Goal: Transaction & Acquisition: Book appointment/travel/reservation

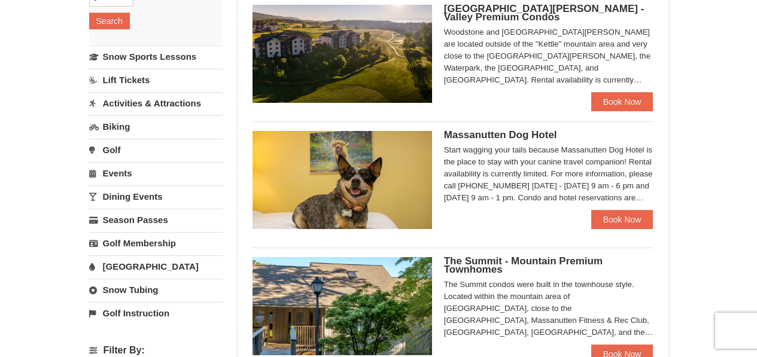
scroll to position [251, 0]
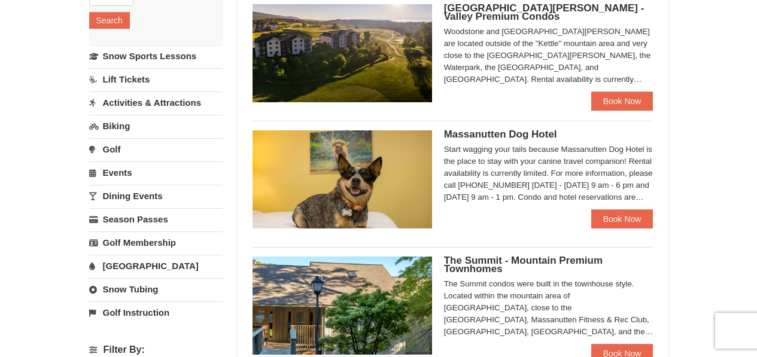
click at [126, 90] on link "Lift Tickets" at bounding box center [155, 79] width 133 height 22
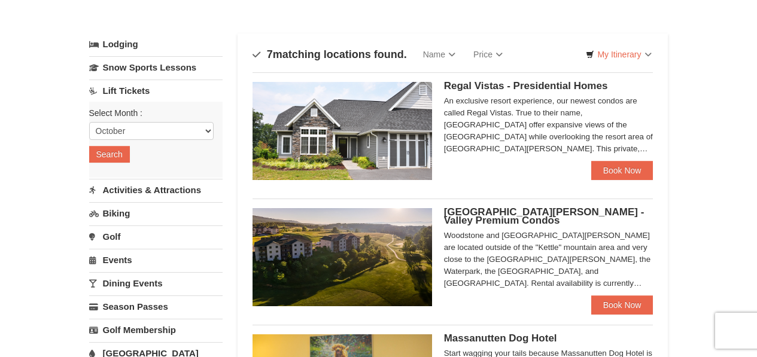
scroll to position [21, 0]
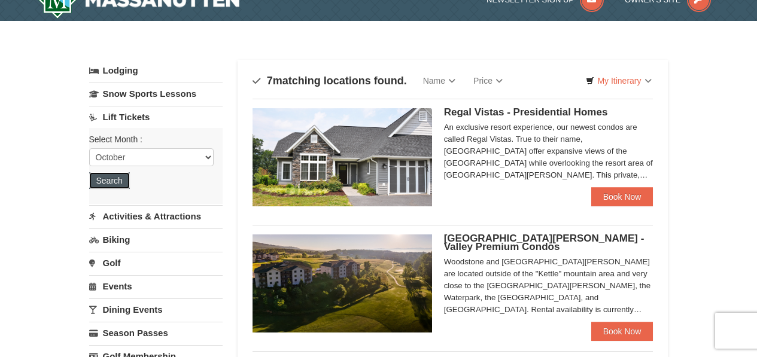
click at [109, 186] on button "Search" at bounding box center [109, 180] width 41 height 17
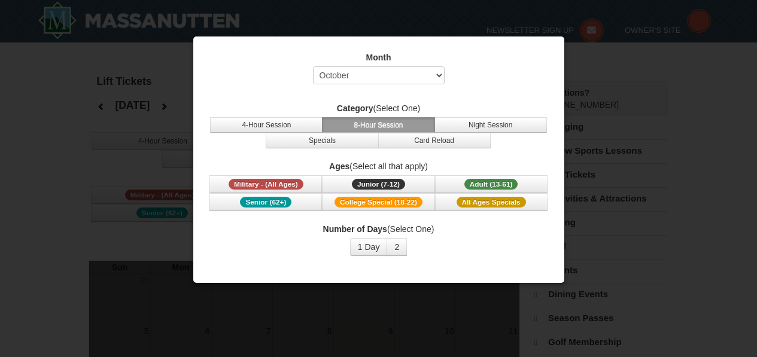
select select "10"
click at [361, 249] on button "1 Day" at bounding box center [369, 247] width 38 height 18
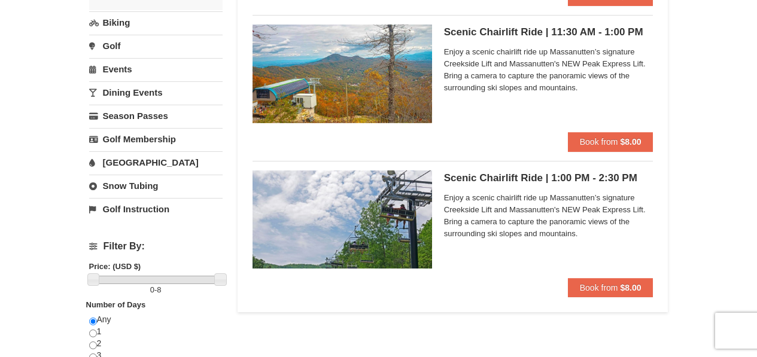
scroll to position [262, 0]
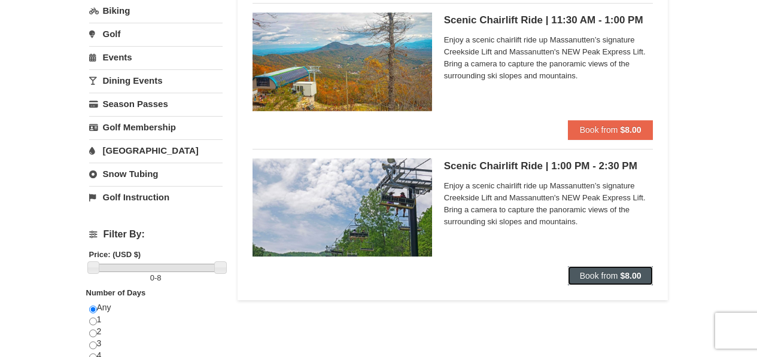
click at [614, 269] on button "Book from $8.00" at bounding box center [611, 275] width 86 height 19
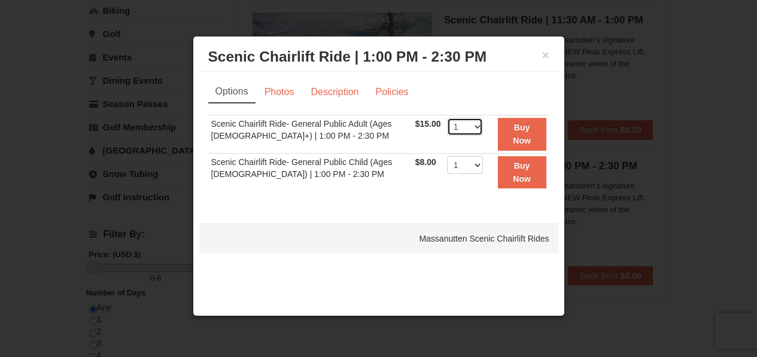
click at [463, 126] on select "1 2 3 4 5 6 7 8 9 10" at bounding box center [465, 127] width 36 height 18
select select "2"
click at [447, 118] on select "1 2 3 4 5 6 7 8 9 10" at bounding box center [465, 127] width 36 height 18
click at [517, 118] on button "Buy Now" at bounding box center [522, 134] width 48 height 33
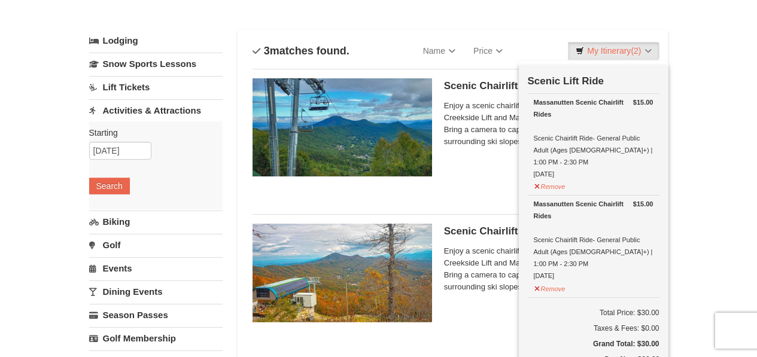
scroll to position [111, 0]
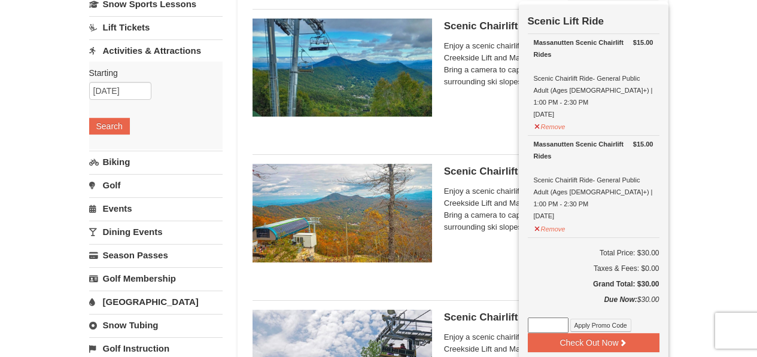
click at [552, 318] on input at bounding box center [548, 326] width 41 height 16
paste input "25OFFSKIHS25"
type input "25OFFSKIHS25"
click at [602, 319] on button "Apply Promo Code" at bounding box center [600, 325] width 61 height 13
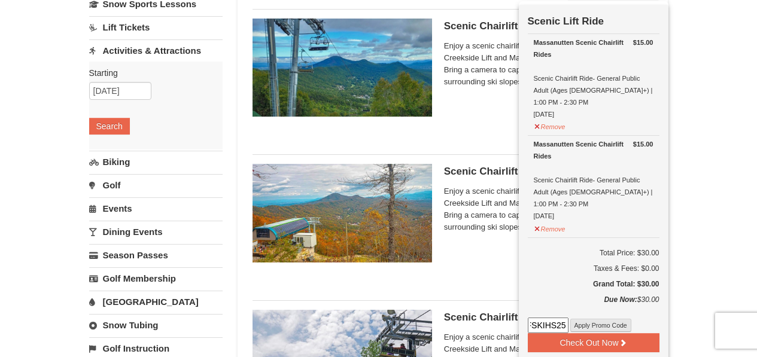
scroll to position [0, 0]
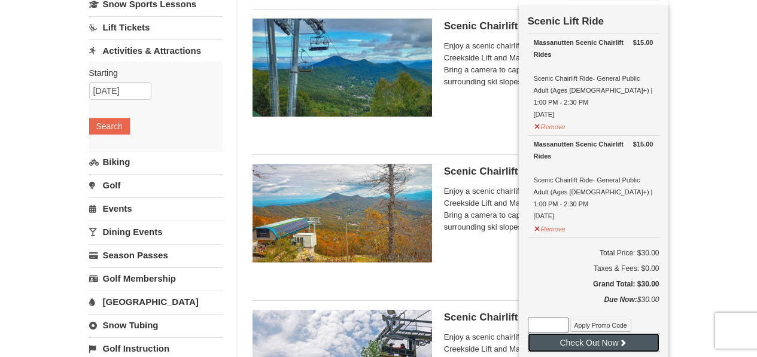
click at [594, 333] on button "Check Out Now" at bounding box center [594, 342] width 132 height 19
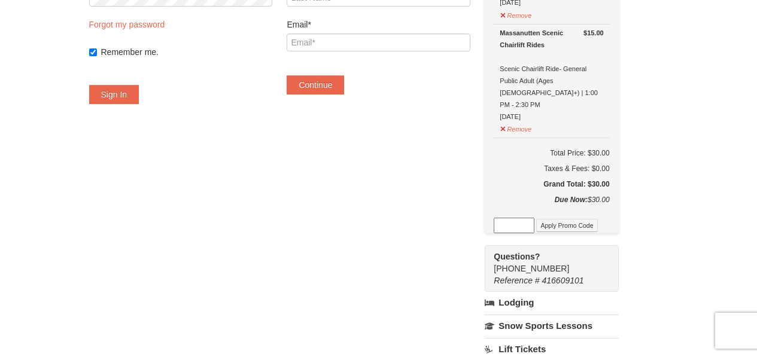
scroll to position [188, 0]
click at [527, 218] on input at bounding box center [514, 226] width 41 height 16
paste input "25OFFSKIHS25"
type input "25OFFSKIHS25"
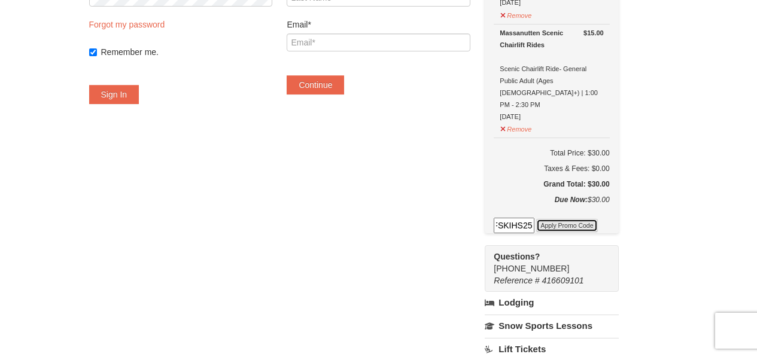
click at [580, 219] on button "Apply Promo Code" at bounding box center [566, 225] width 61 height 13
click at [527, 218] on input at bounding box center [514, 226] width 41 height 16
paste input "SWING50IN24"
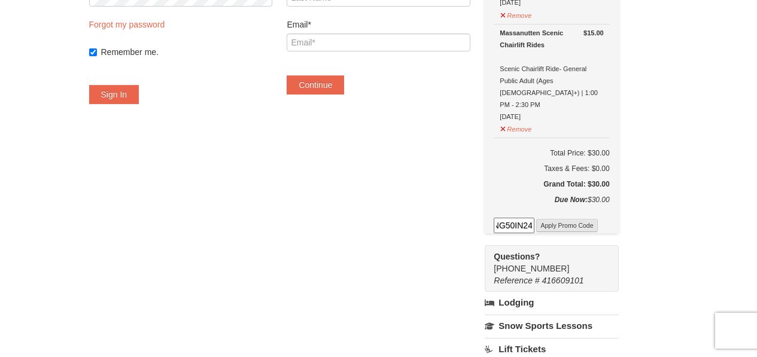
type input "SWING50IN24"
click at [576, 219] on button "Apply Promo Code" at bounding box center [566, 225] width 61 height 13
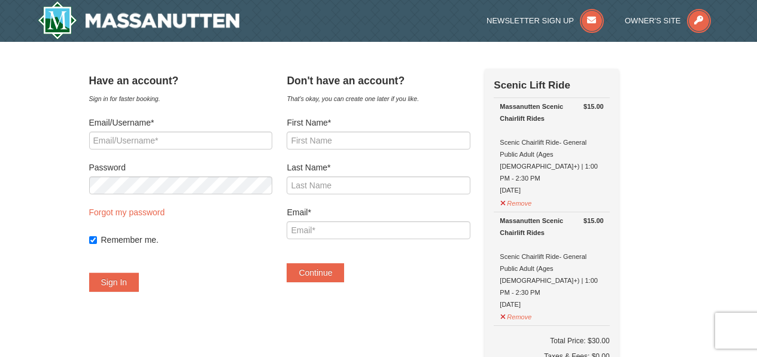
scroll to position [0, 0]
click at [362, 139] on input "First Name*" at bounding box center [378, 141] width 183 height 18
type input "Gianna"
type input "Licari"
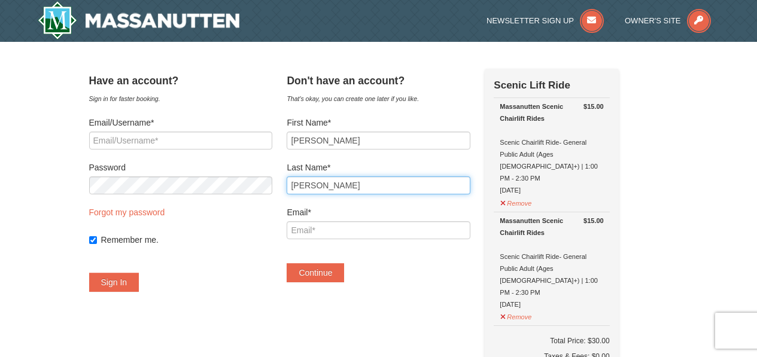
type input "[EMAIL_ADDRESS][DOMAIN_NAME]"
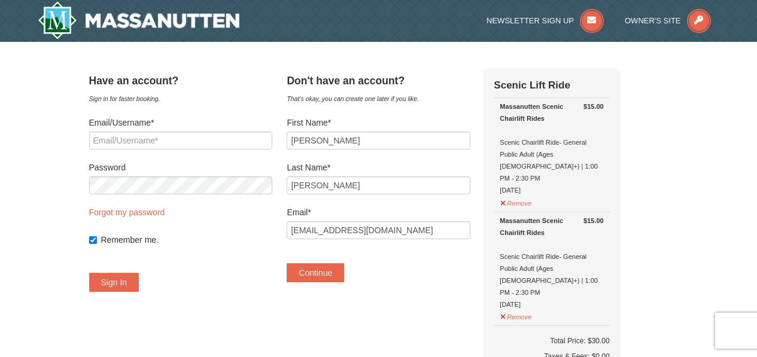
click at [340, 285] on div "Don't have an account? That's okay, you can create one later if you like. First…" at bounding box center [378, 182] width 183 height 226
click at [337, 273] on button "Continue" at bounding box center [315, 272] width 57 height 19
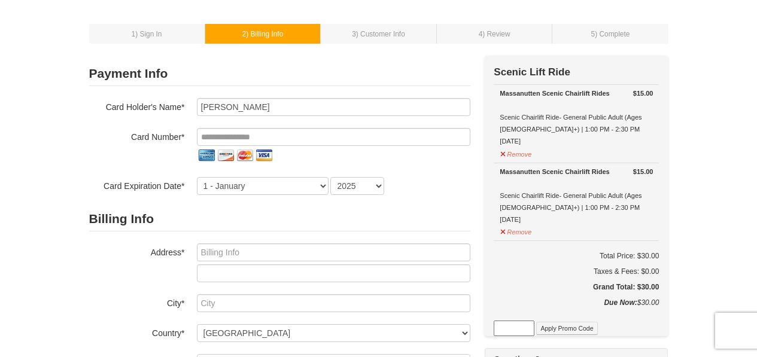
scroll to position [66, 0]
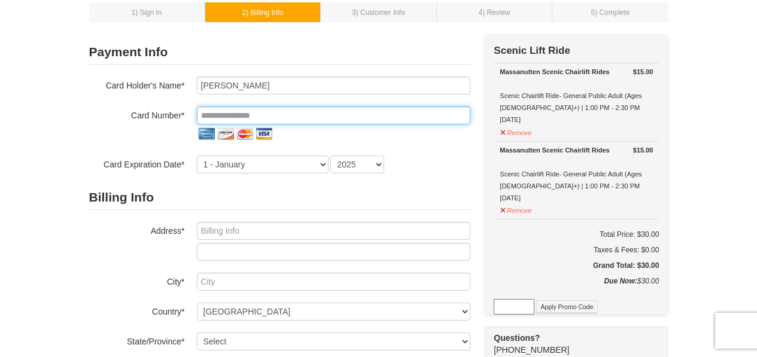
click at [291, 117] on input "tel" at bounding box center [333, 115] width 273 height 18
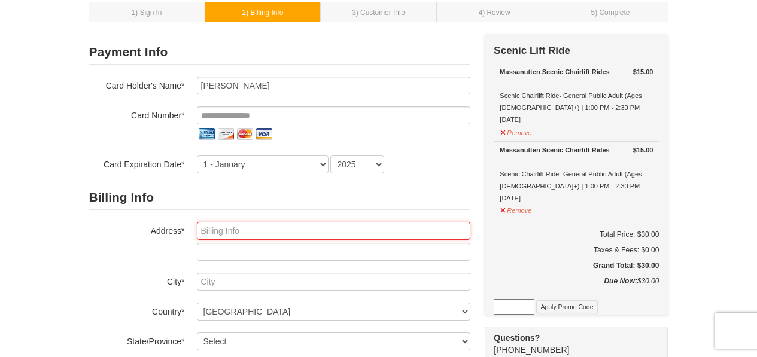
type input "1211 Van St SE"
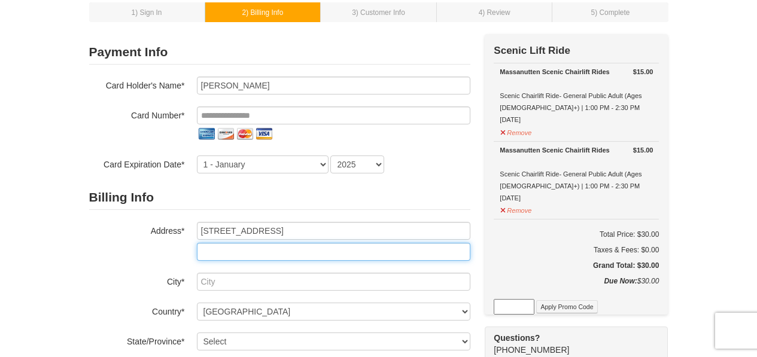
type input "Apt 914"
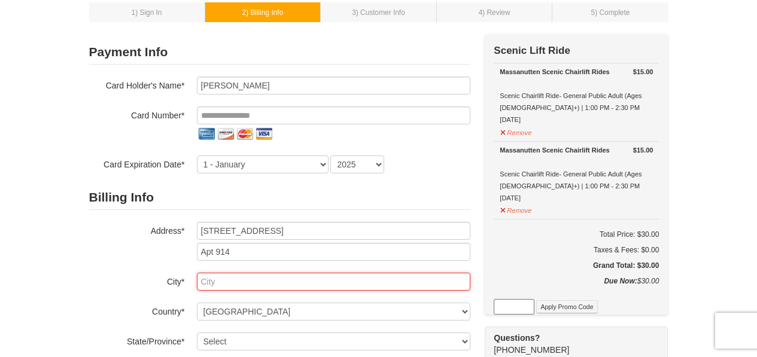
type input "Washington DC"
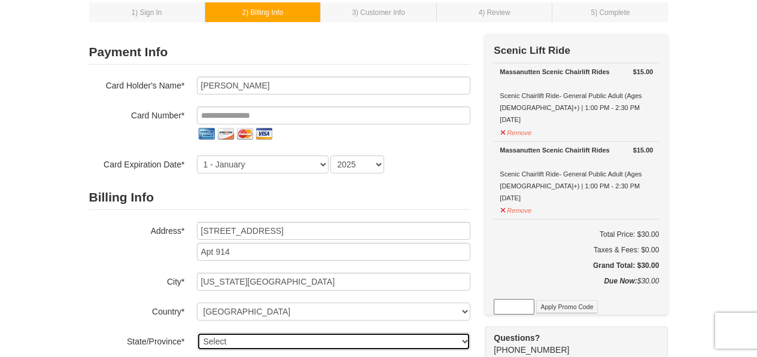
select select "DC"
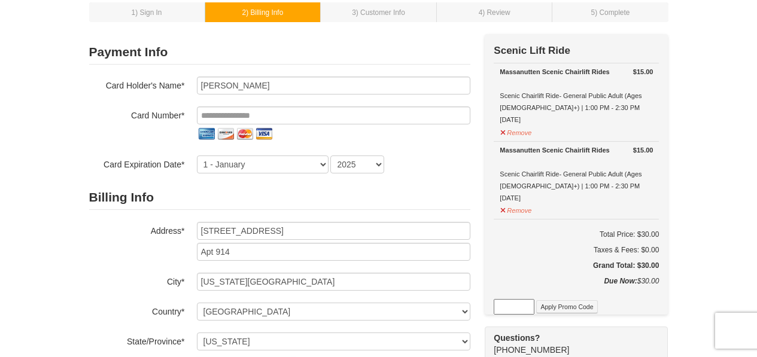
type input "20003"
type input "847"
type input "922"
type input "1061"
type input "**********"
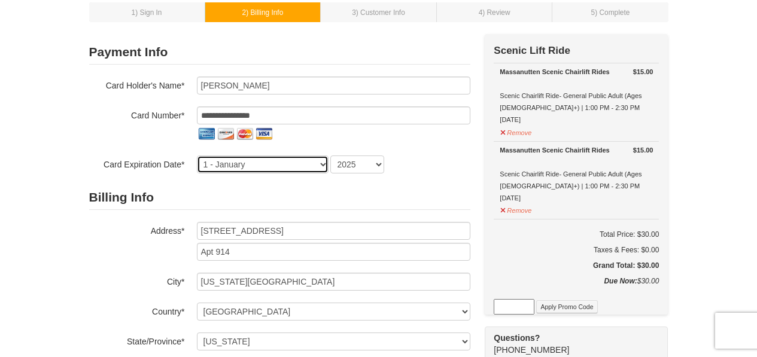
select select "9"
select select "2028"
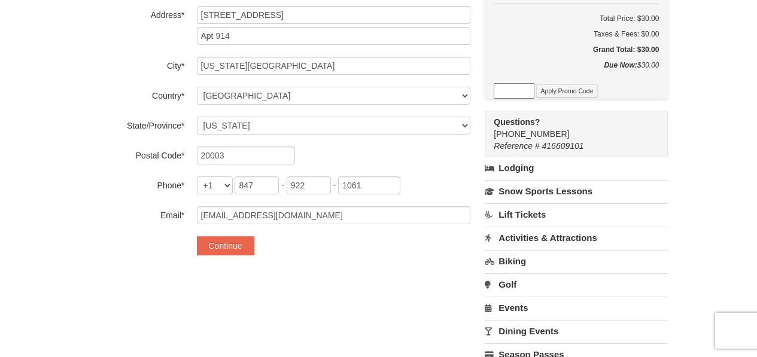
scroll to position [285, 0]
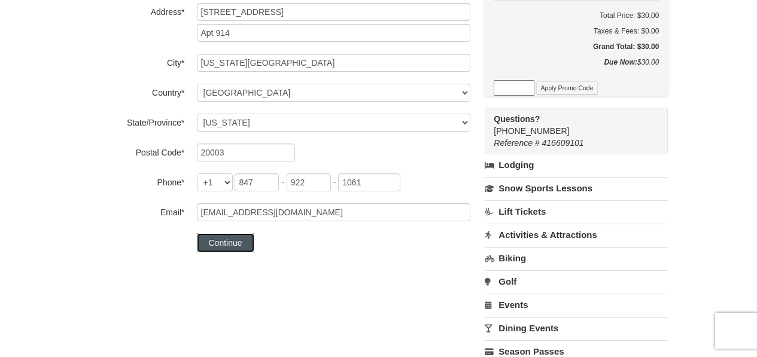
click at [233, 236] on button "Continue" at bounding box center [225, 242] width 57 height 19
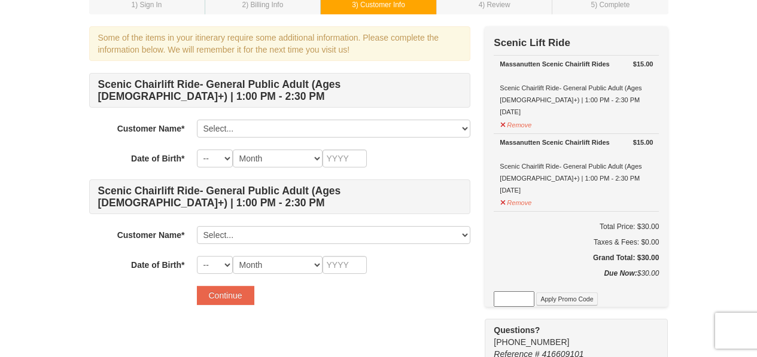
scroll to position [76, 0]
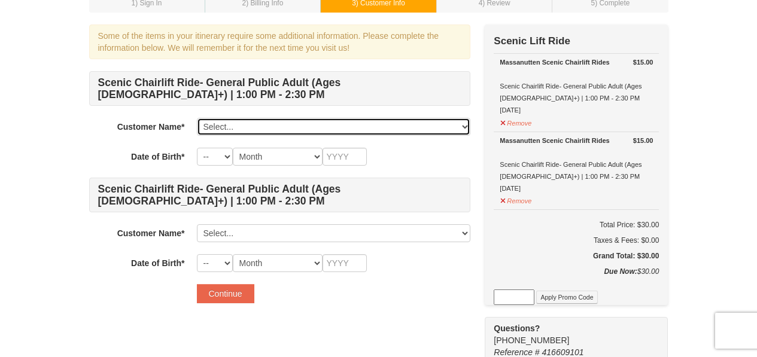
click at [320, 129] on select "Select... Gianna Licari Add New..." at bounding box center [333, 127] width 273 height 18
select select "28365445"
click at [197, 118] on select "Select... Gianna Licari Add New..." at bounding box center [333, 127] width 273 height 18
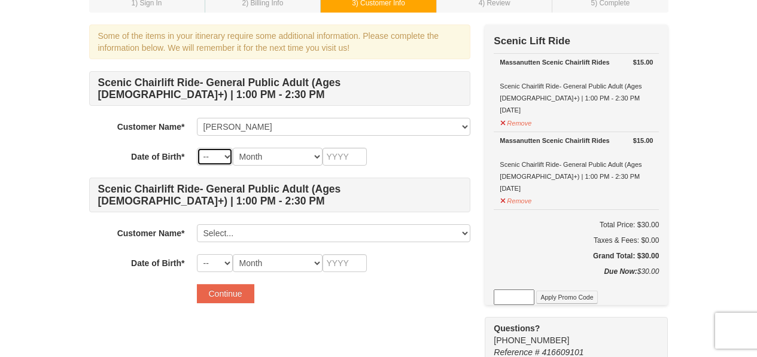
click at [203, 158] on select "-- 01 02 03 04 05 06 07 08 09 10 11 12 13 14 15 16 17 18 19 20 21 22 23 24 25 2…" at bounding box center [215, 157] width 36 height 18
select select "21"
click at [197, 148] on select "-- 01 02 03 04 05 06 07 08 09 10 11 12 13 14 15 16 17 18 19 20 21 22 23 24 25 2…" at bounding box center [215, 157] width 36 height 18
select select "04"
type input "2001"
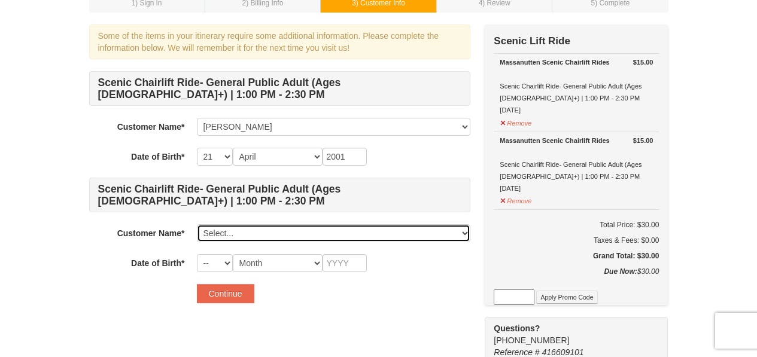
click at [232, 230] on select "Select... Gianna Licari Add New..." at bounding box center [333, 233] width 273 height 18
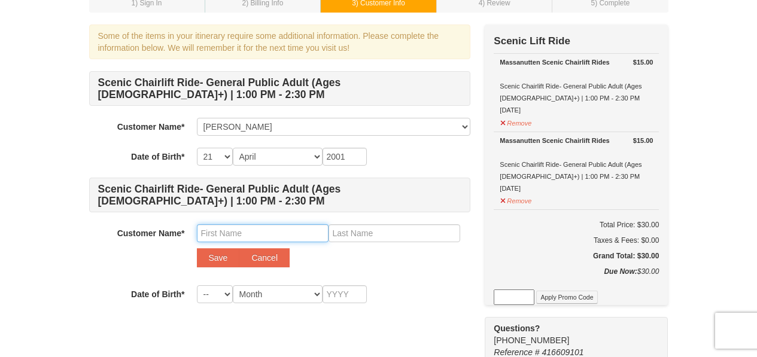
click at [281, 236] on input "text" at bounding box center [263, 233] width 132 height 18
type input "Joann"
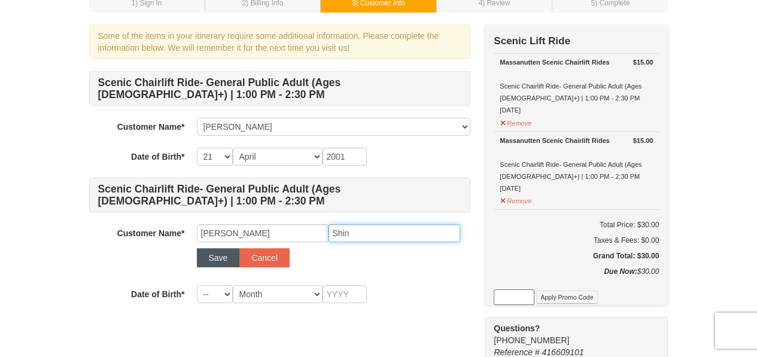
type input "Shin"
click at [223, 252] on button "Save" at bounding box center [218, 257] width 43 height 19
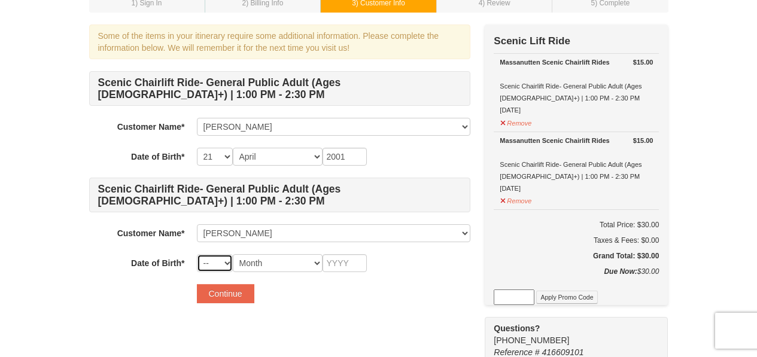
click at [228, 262] on select "-- 01 02 03 04 05 06 07 08 09 10 11 12 13 14 15 16 17 18 19 20 21 22 23 24 25 2…" at bounding box center [215, 263] width 36 height 18
select select "14"
click at [197, 254] on select "-- 01 02 03 04 05 06 07 08 09 10 11 12 13 14 15 16 17 18 19 20 21 22 23 24 25 2…" at bounding box center [215, 263] width 36 height 18
click at [300, 263] on select "Month January February March April May June July August September October Novem…" at bounding box center [278, 263] width 90 height 18
select select "03"
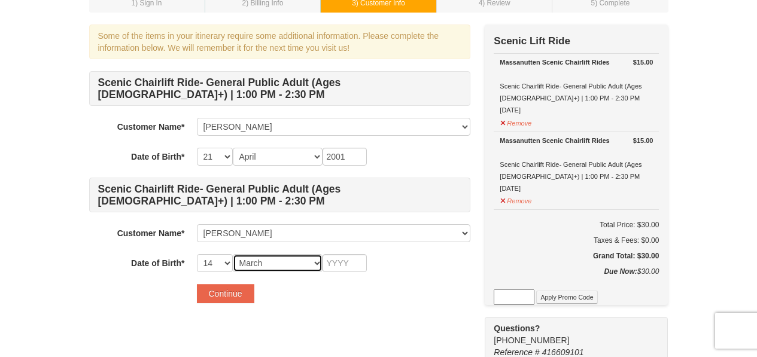
click at [233, 254] on select "Month January February March April May June July August September October Novem…" at bounding box center [278, 263] width 90 height 18
click at [346, 257] on input "text" at bounding box center [344, 263] width 44 height 18
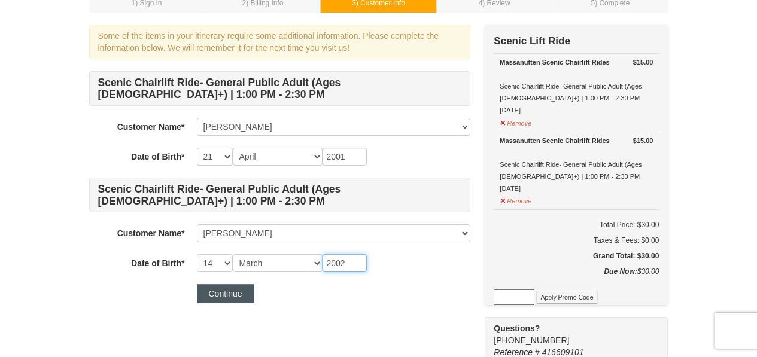
type input "2002"
click at [240, 290] on button "Continue" at bounding box center [225, 293] width 57 height 19
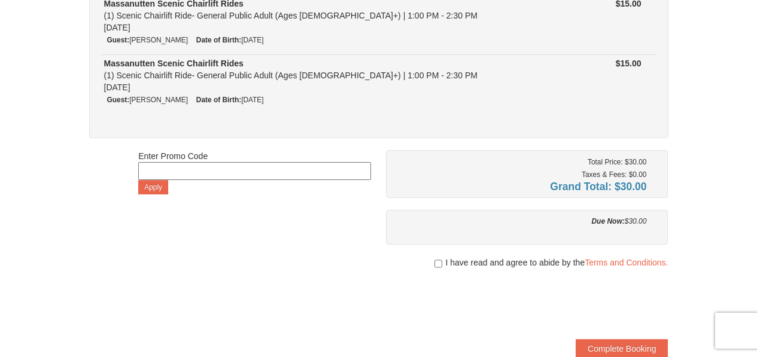
scroll to position [161, 0]
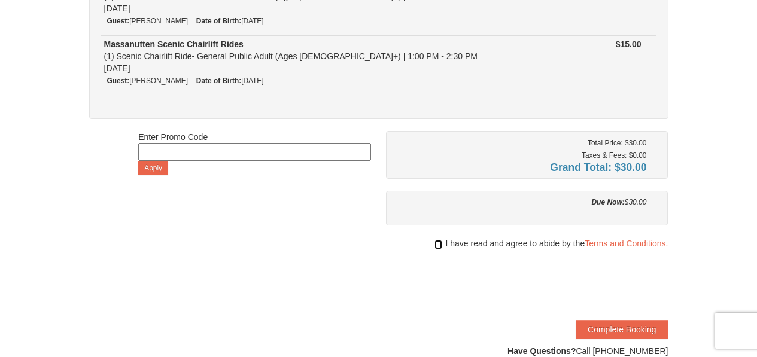
click at [439, 245] on input "checkbox" at bounding box center [438, 245] width 8 height 10
checkbox input "true"
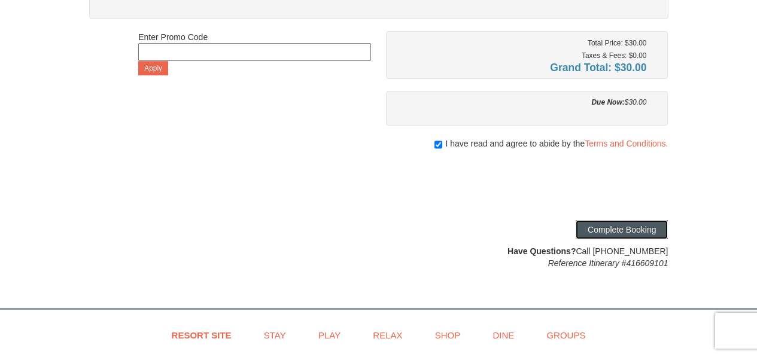
click at [611, 227] on button "Complete Booking" at bounding box center [622, 229] width 92 height 19
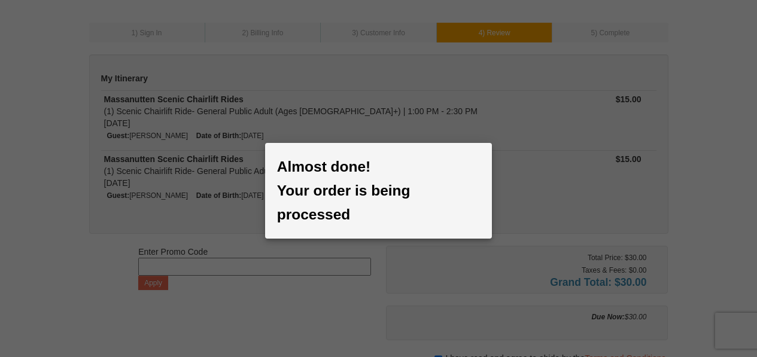
scroll to position [32, 0]
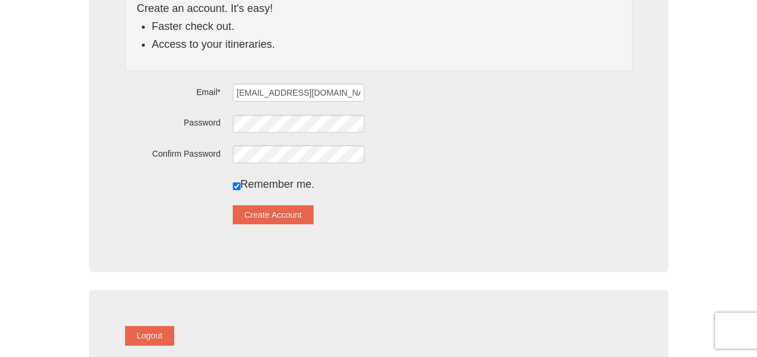
scroll to position [177, 0]
